Goal: Find specific page/section: Find specific page/section

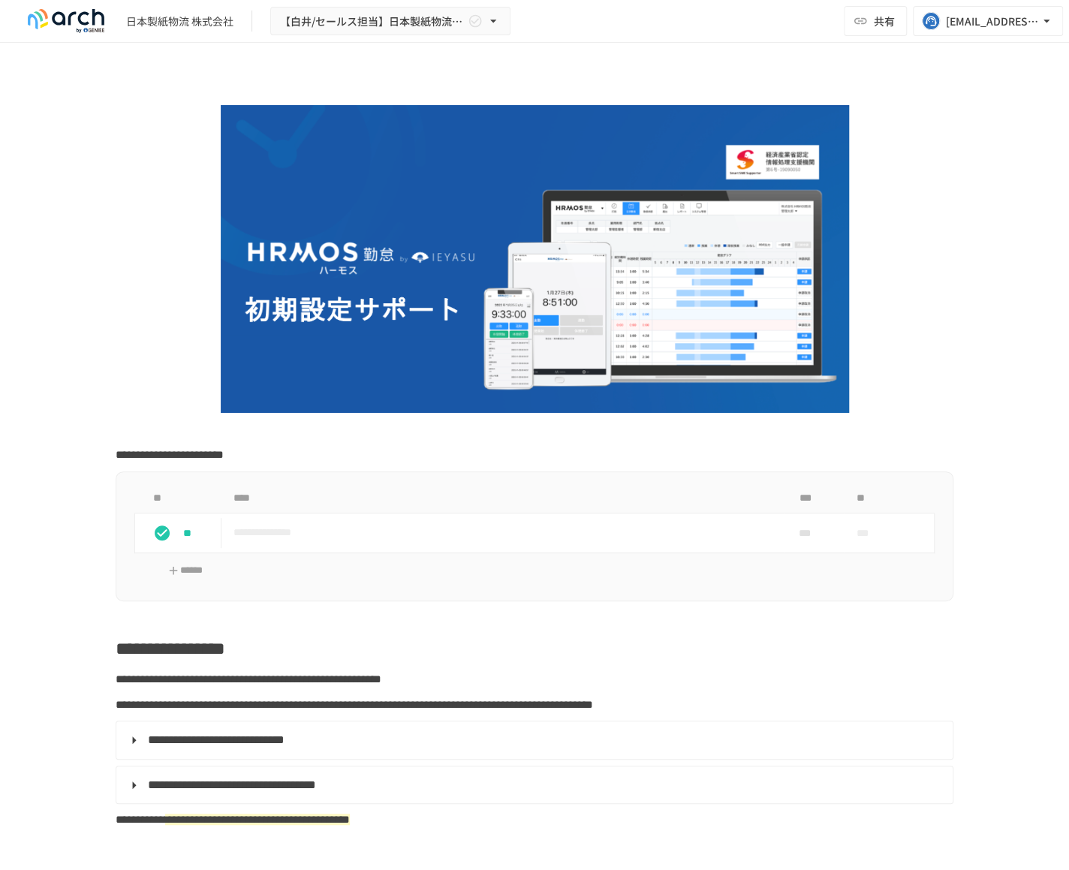
scroll to position [966, 0]
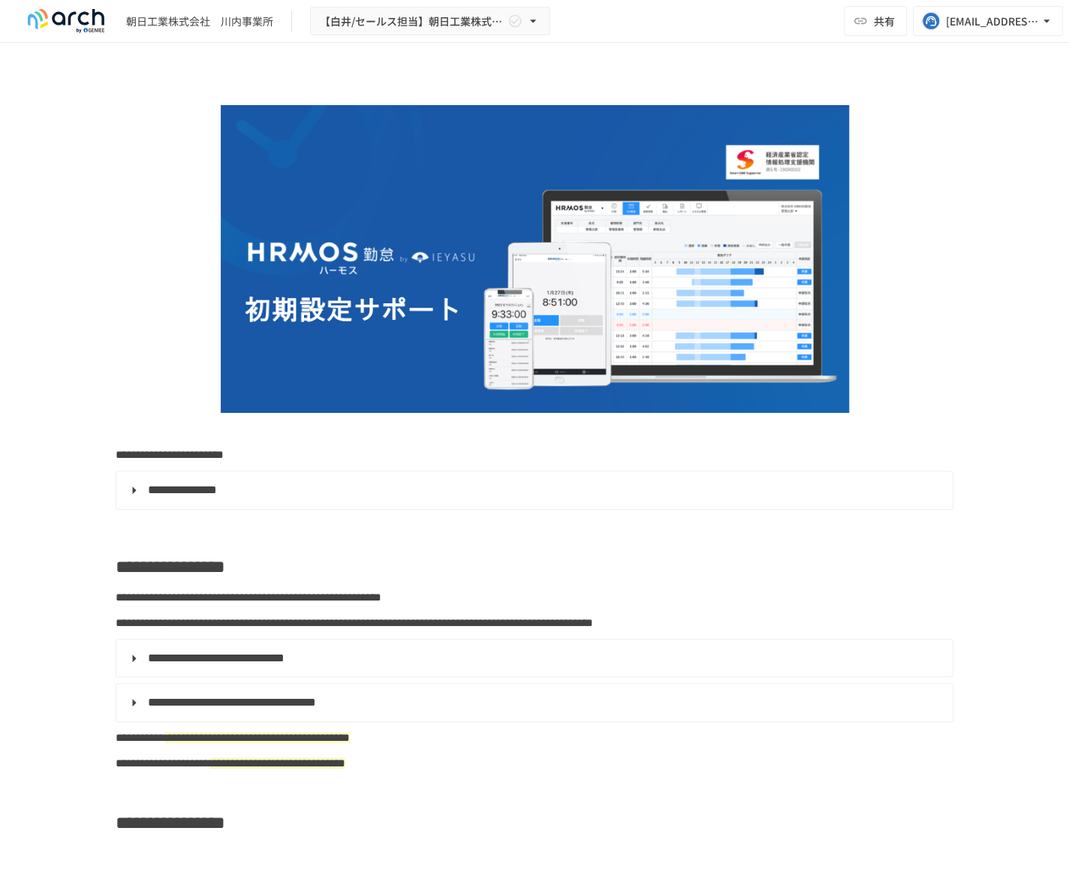
scroll to position [1566, 0]
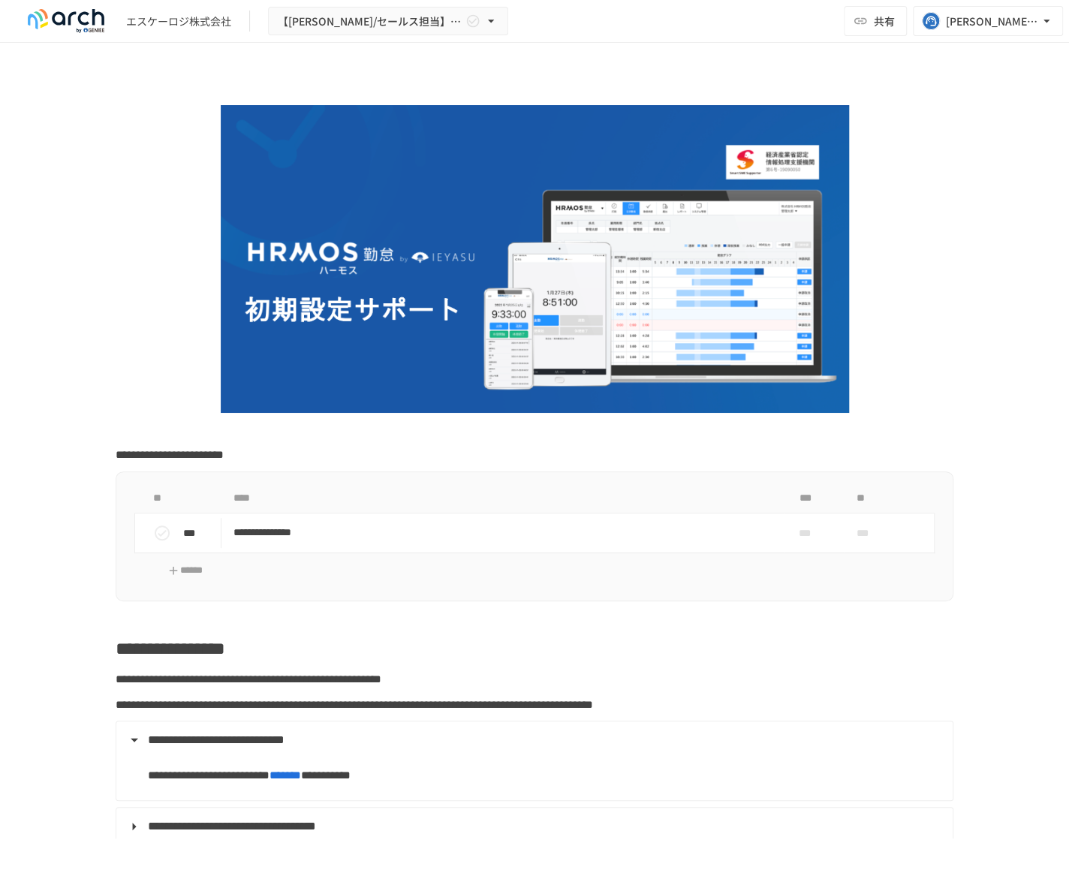
scroll to position [1518, 0]
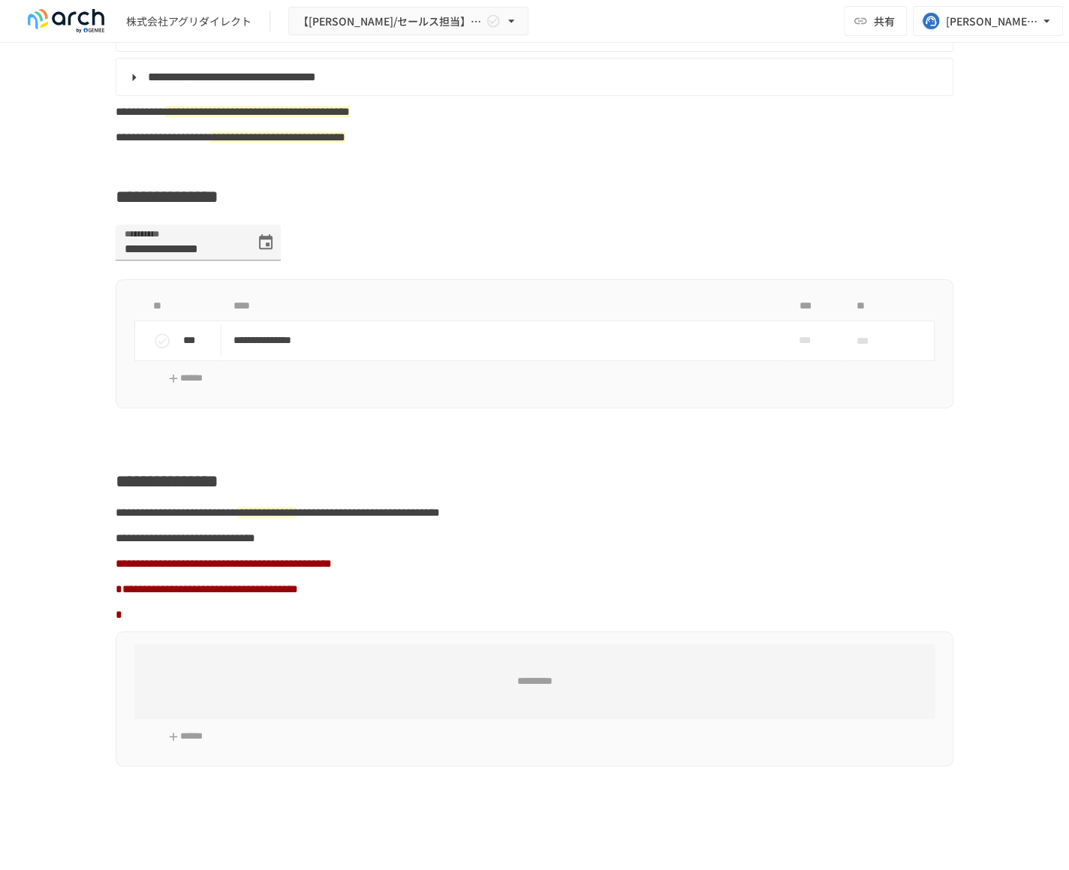
scroll to position [695, 0]
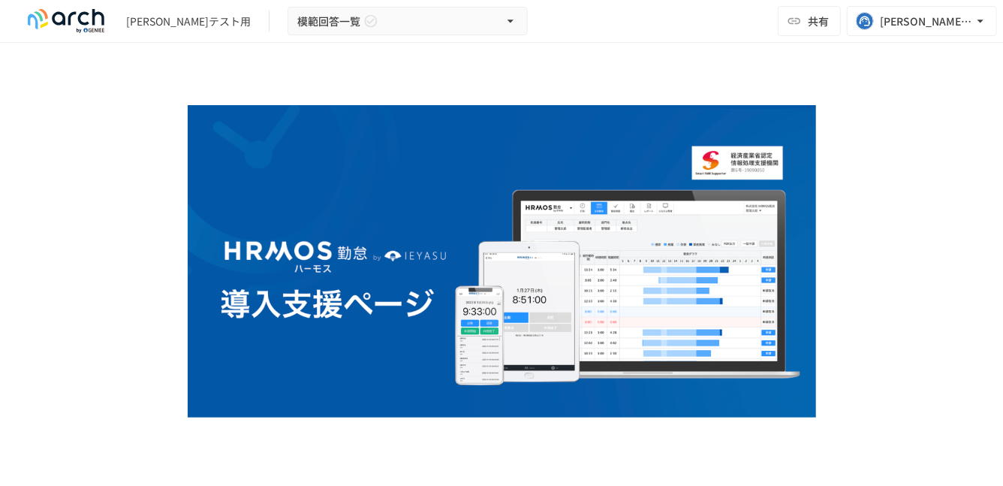
scroll to position [1725, 0]
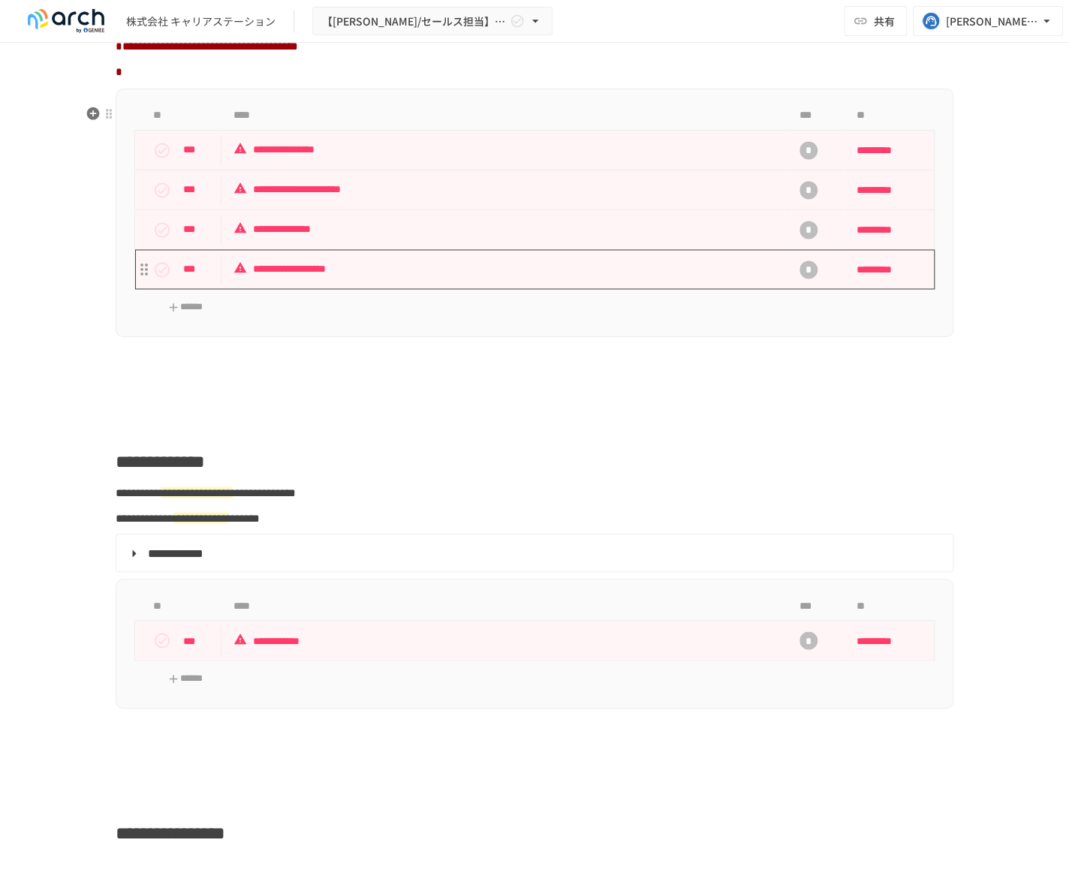
scroll to position [1346, 0]
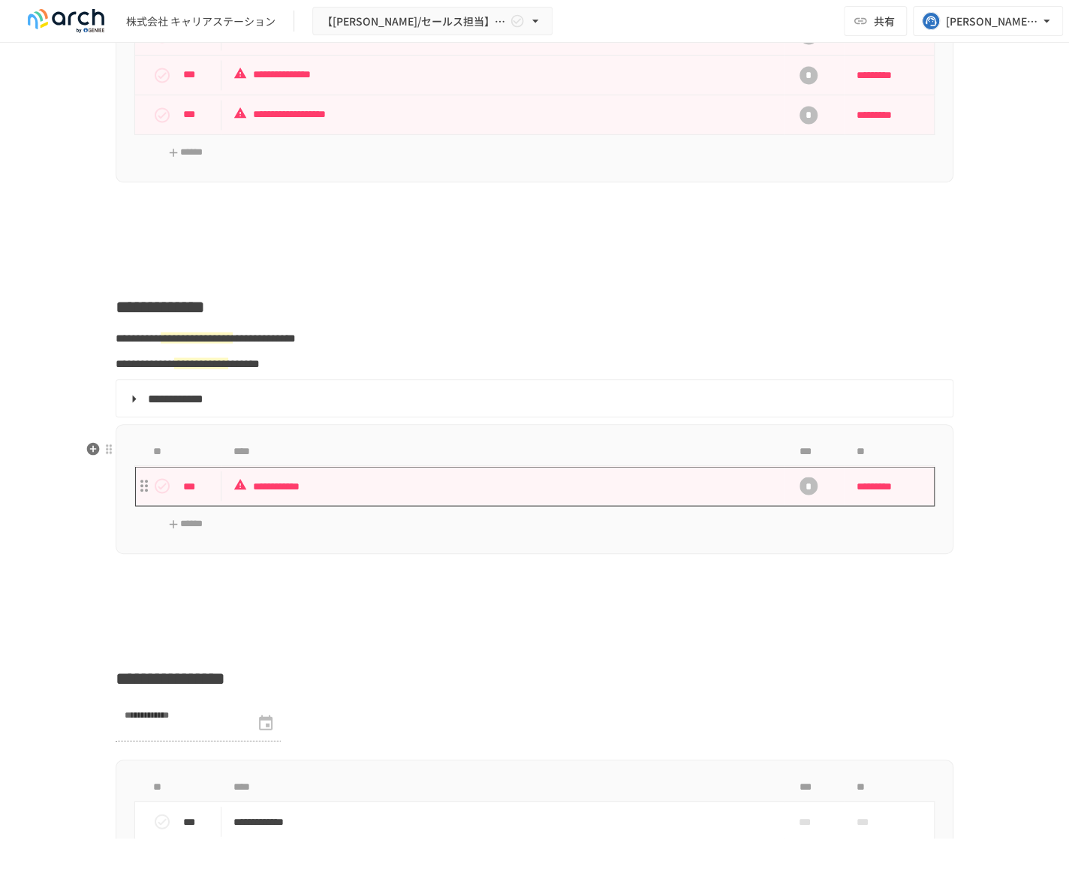
click at [311, 487] on td "**********" at bounding box center [503, 486] width 563 height 40
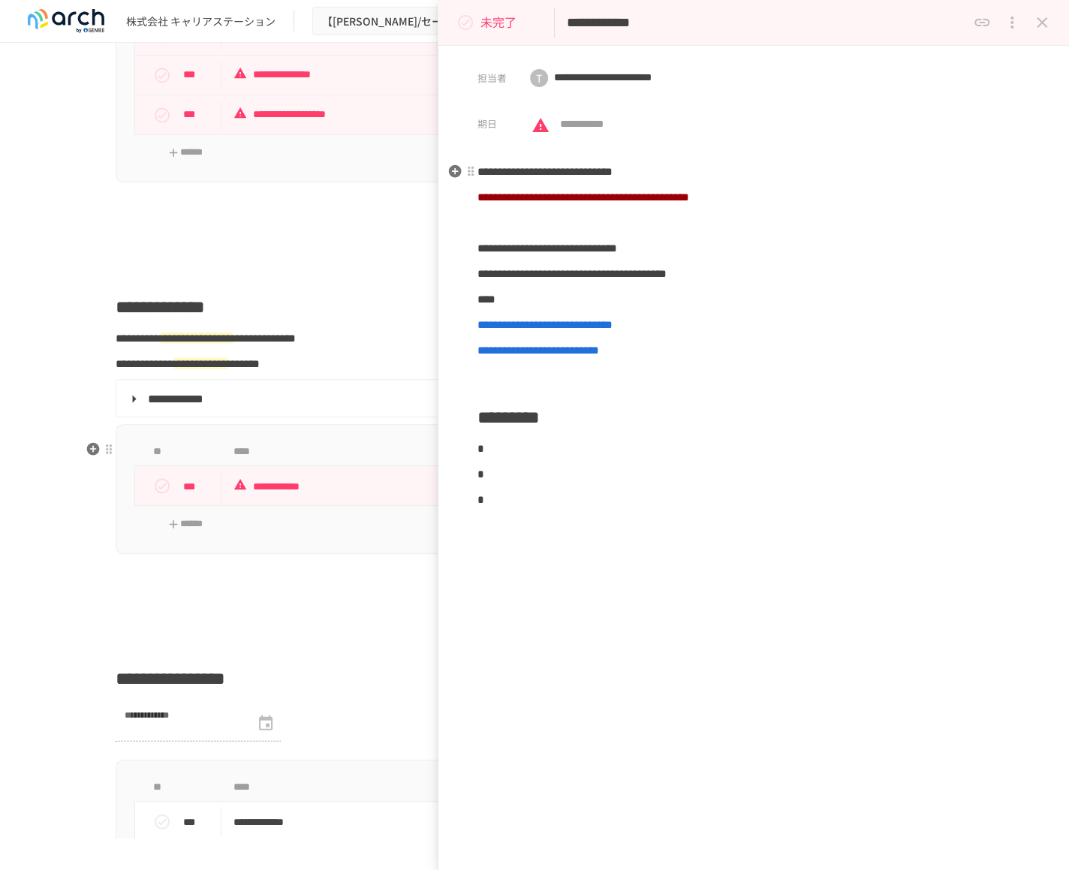
click at [1048, 22] on icon "close drawer" at bounding box center [1042, 23] width 18 height 18
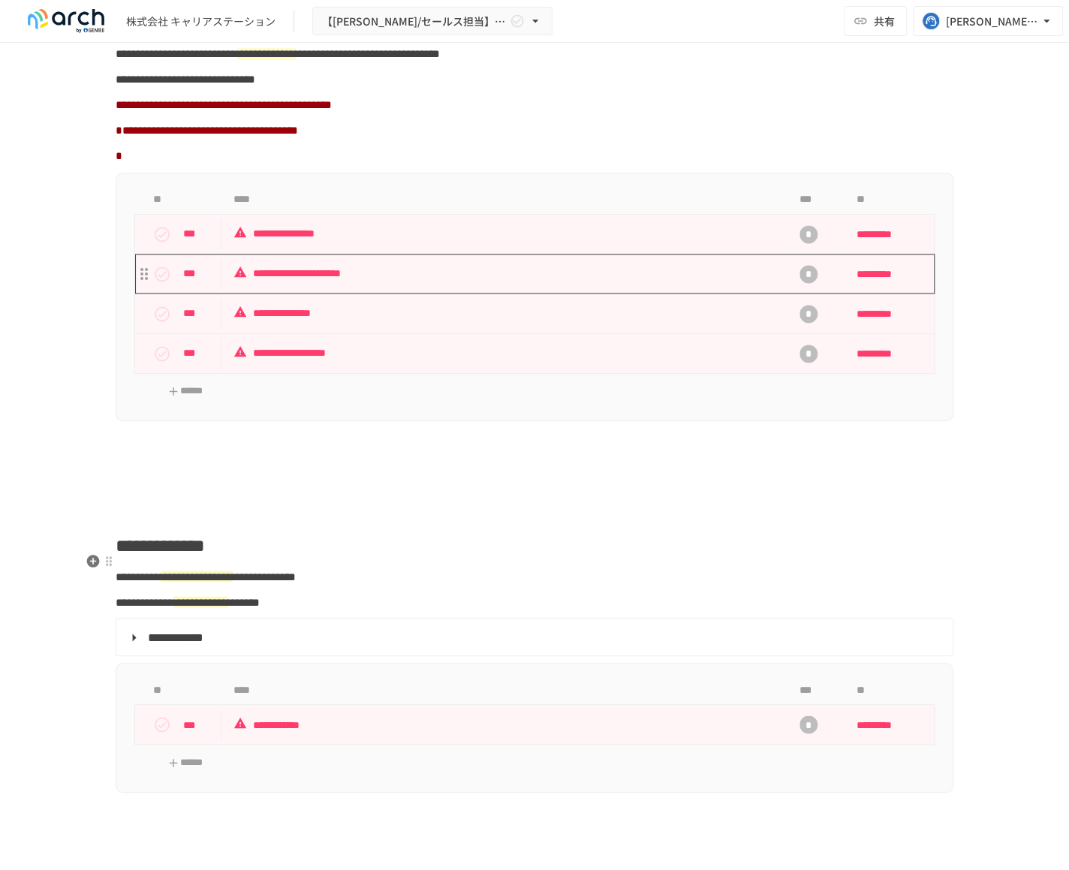
scroll to position [1100, 0]
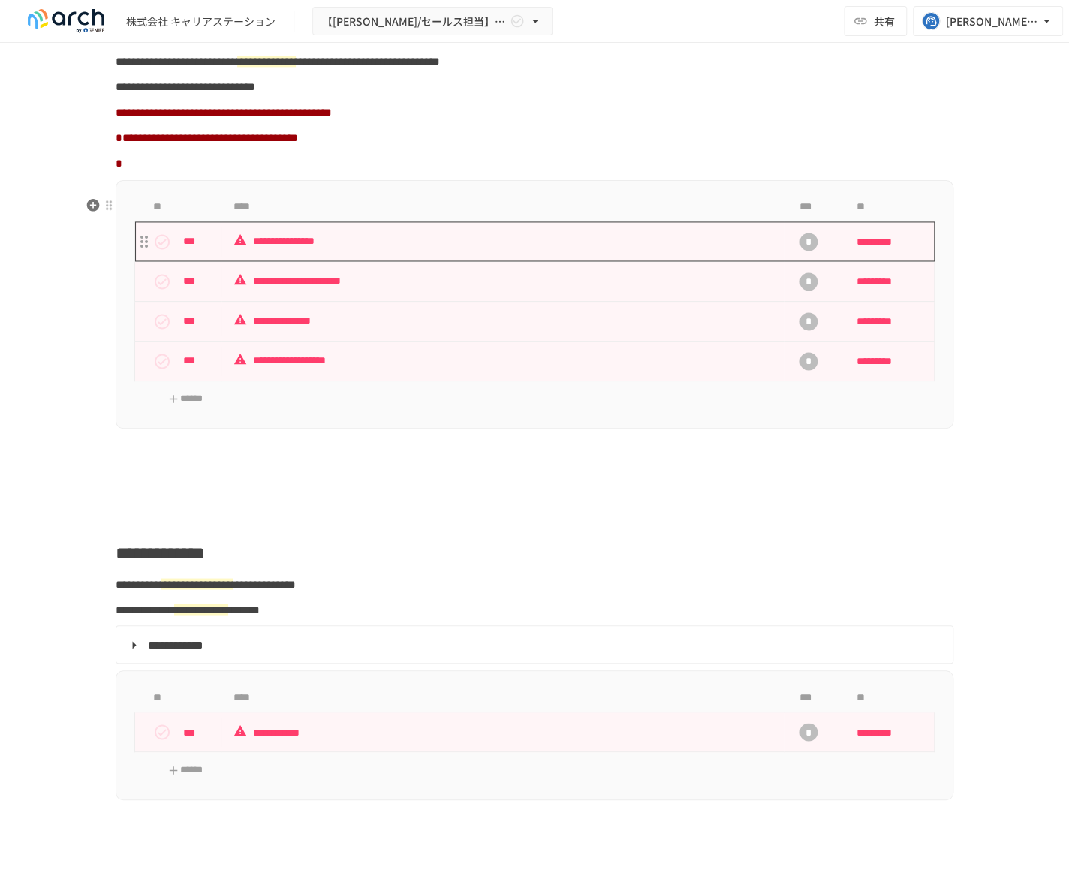
click at [356, 261] on td "**********" at bounding box center [503, 242] width 563 height 40
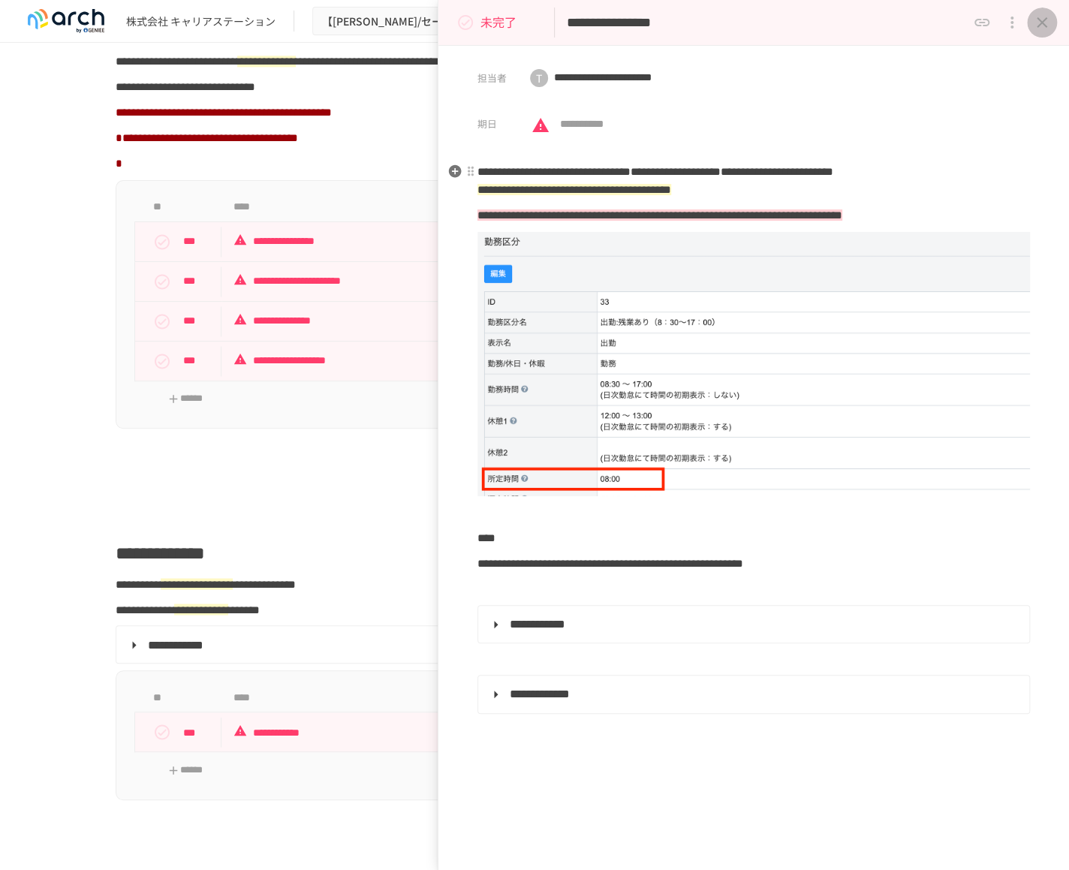
click at [1039, 22] on icon "close drawer" at bounding box center [1042, 23] width 18 height 18
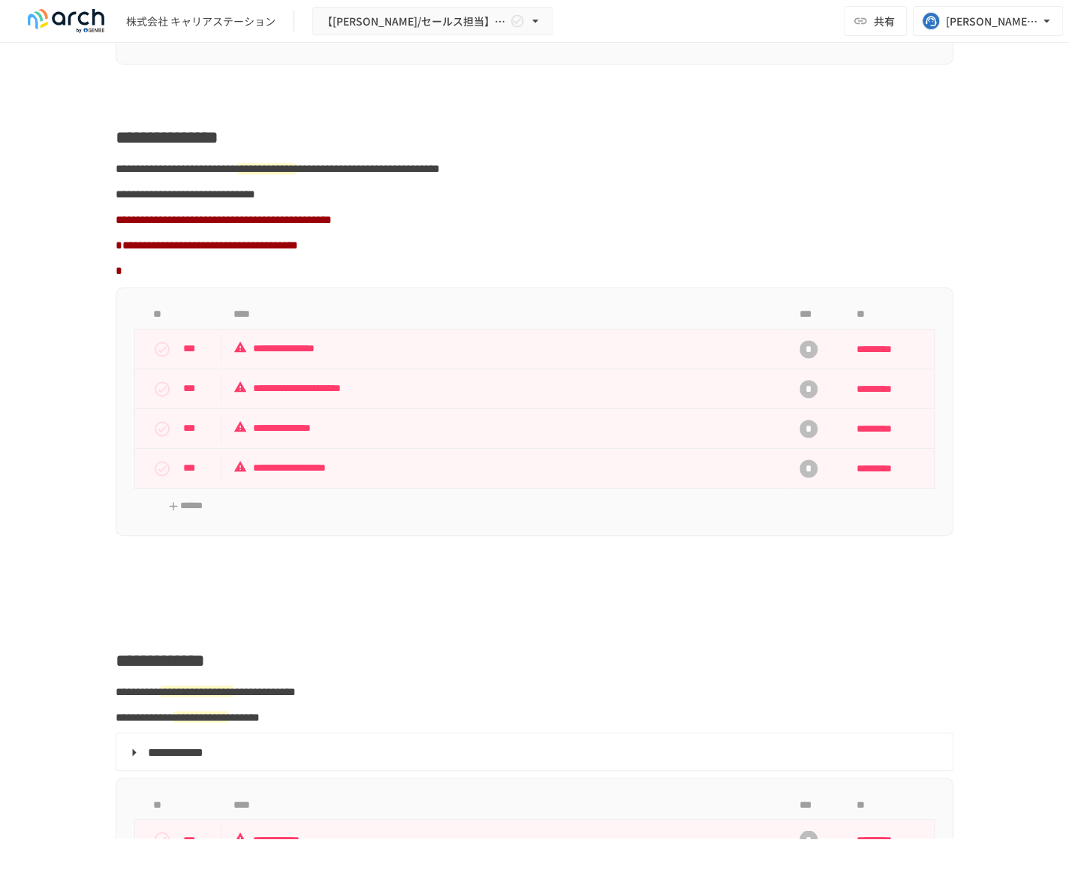
scroll to position [965, 0]
